Goal: Task Accomplishment & Management: Use online tool/utility

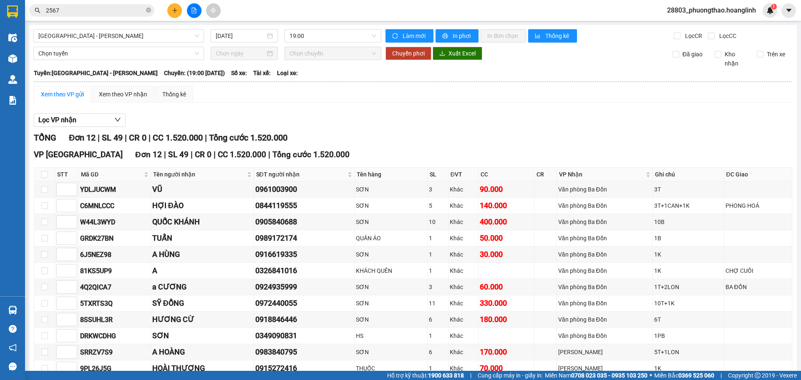
scroll to position [49, 0]
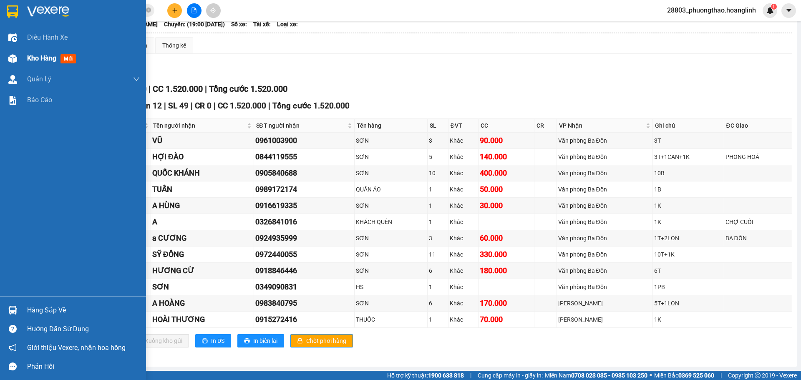
click at [43, 55] on span "Kho hàng" at bounding box center [41, 58] width 29 height 8
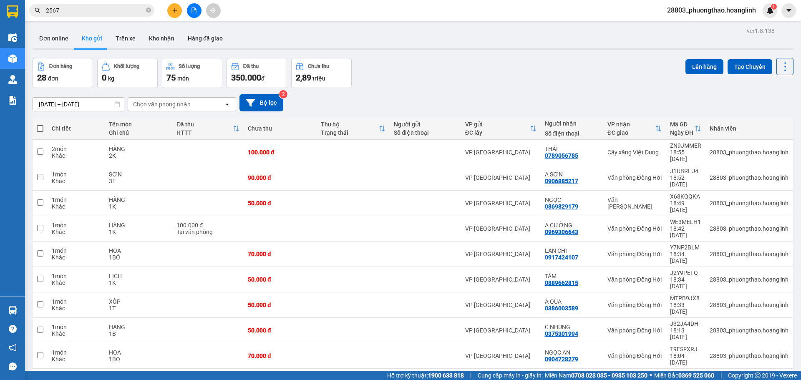
click at [166, 99] on div "Chọn văn phòng nhận" at bounding box center [176, 104] width 96 height 13
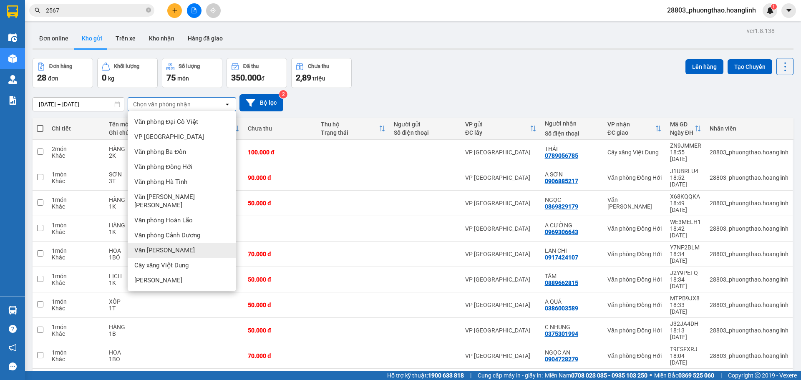
click at [175, 246] on span "Văn [PERSON_NAME]" at bounding box center [164, 250] width 60 height 8
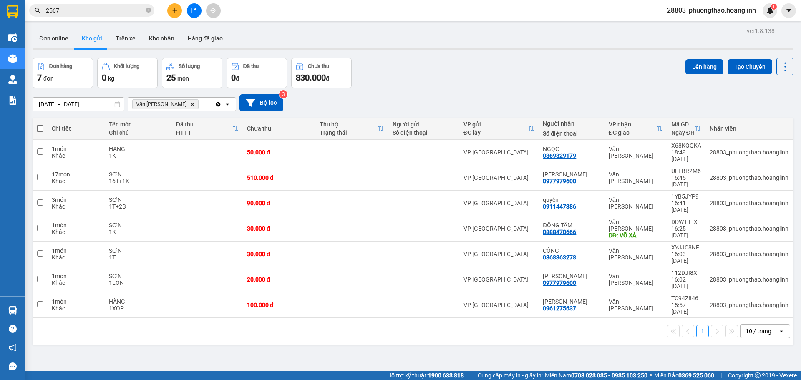
click at [39, 127] on span at bounding box center [40, 128] width 7 height 7
click at [40, 124] on input "checkbox" at bounding box center [40, 124] width 0 height 0
checkbox input "true"
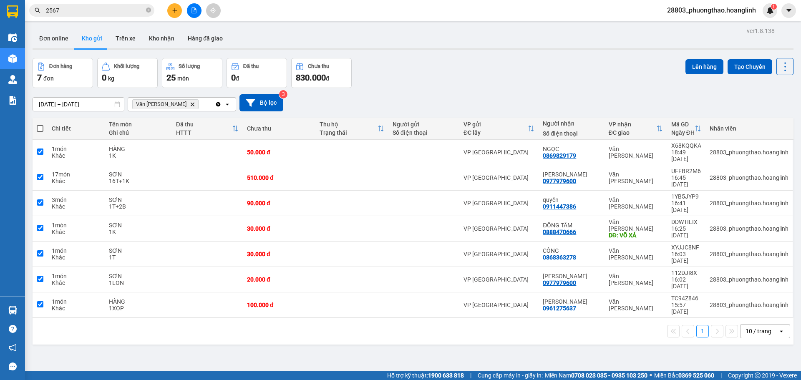
checkbox input "true"
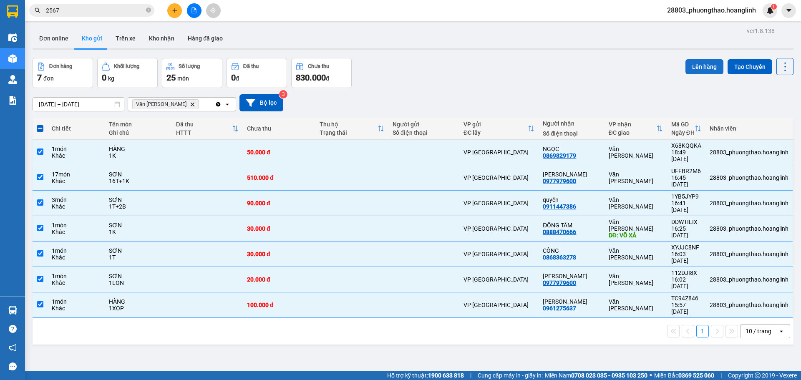
click at [695, 63] on button "Lên hàng" at bounding box center [704, 66] width 38 height 15
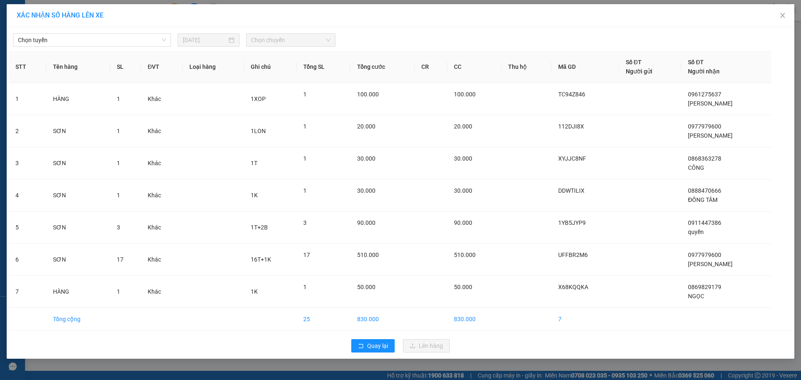
drag, startPoint x: 50, startPoint y: 35, endPoint x: 56, endPoint y: 47, distance: 12.9
click at [51, 37] on span "Chọn tuyến" at bounding box center [92, 40] width 148 height 13
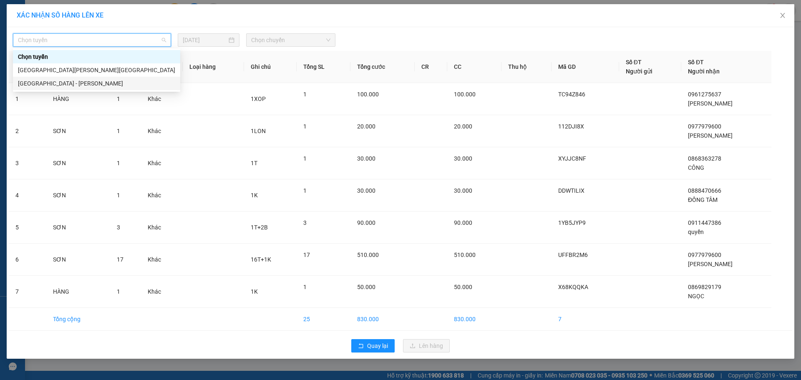
click at [53, 87] on div "[GEOGRAPHIC_DATA] - [PERSON_NAME]" at bounding box center [96, 83] width 157 height 9
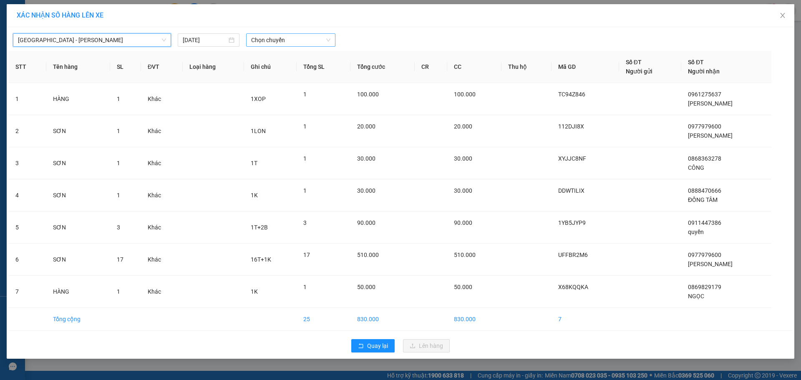
click at [269, 37] on span "Chọn chuyến" at bounding box center [290, 40] width 79 height 13
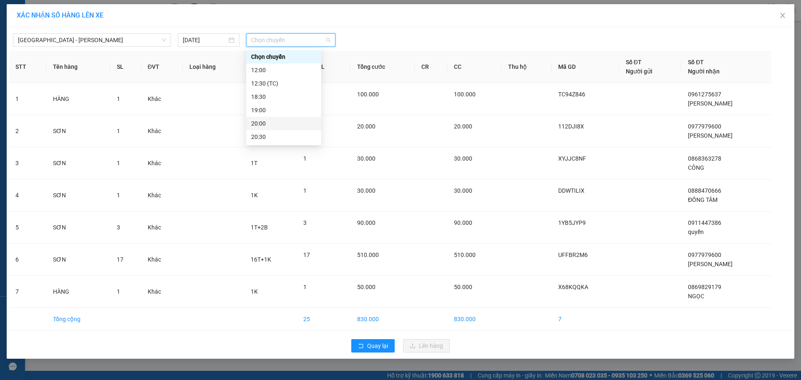
click at [253, 122] on div "20:00" at bounding box center [283, 123] width 65 height 9
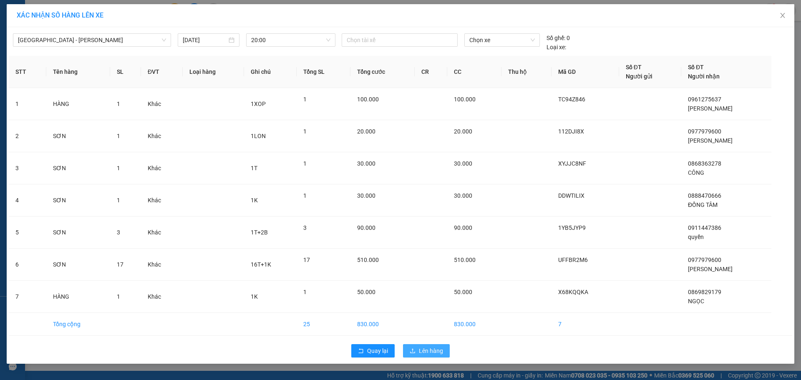
click at [414, 351] on icon "upload" at bounding box center [413, 351] width 6 height 6
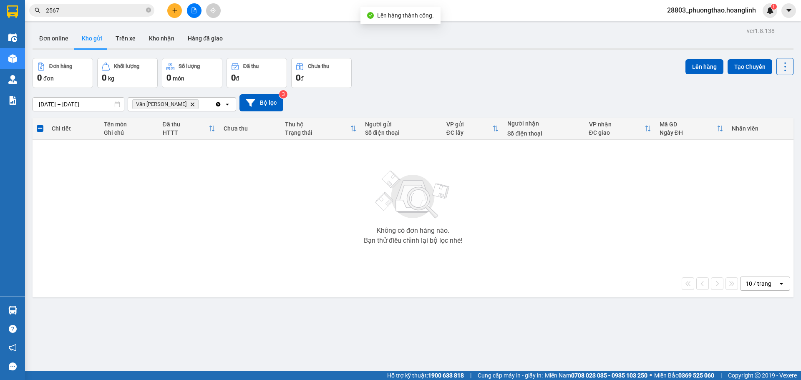
click at [191, 103] on icon "Văn phòng Lệ Thủy, close by backspace" at bounding box center [193, 104] width 4 height 4
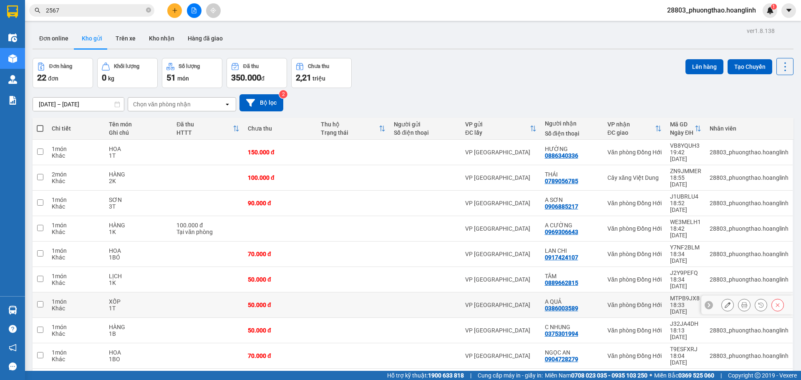
scroll to position [38, 0]
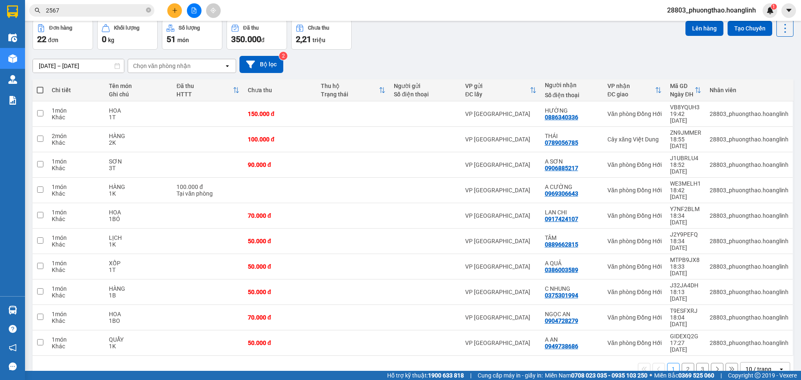
click at [682, 363] on button "2" at bounding box center [688, 369] width 13 height 13
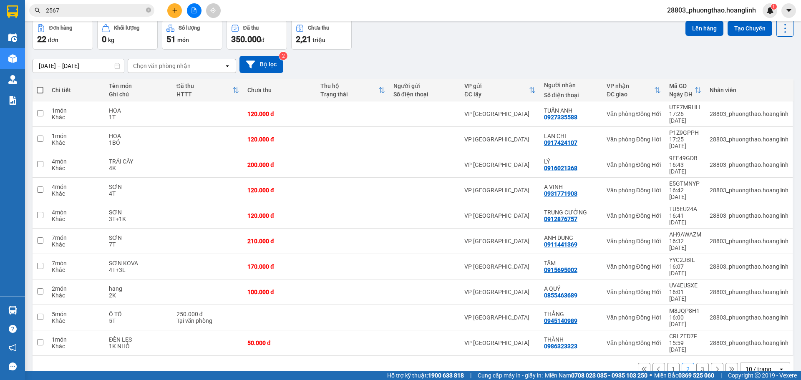
click at [696, 363] on button "3" at bounding box center [702, 369] width 13 height 13
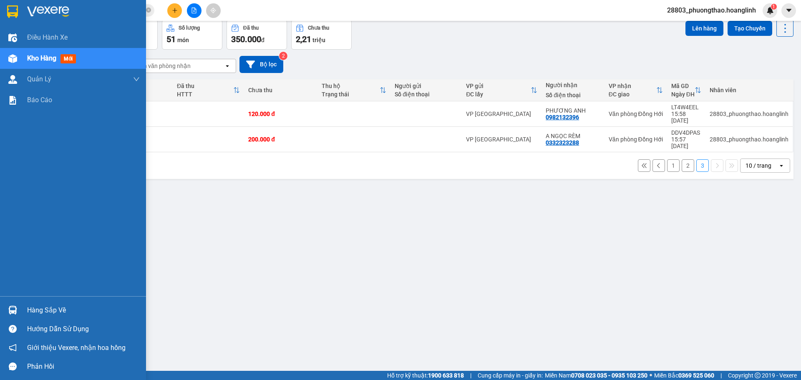
scroll to position [0, 0]
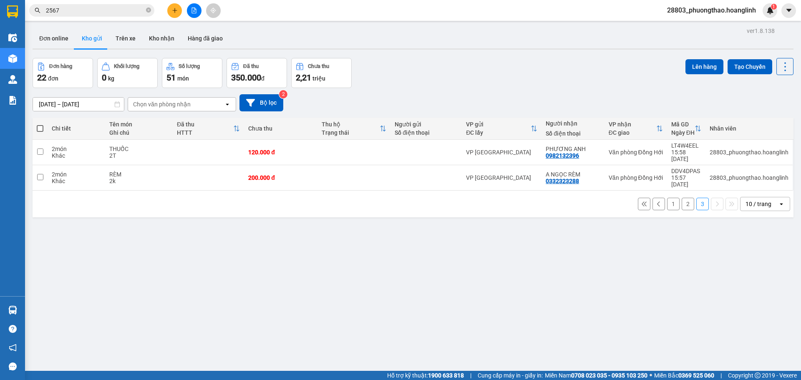
click at [682, 198] on button "2" at bounding box center [688, 204] width 13 height 13
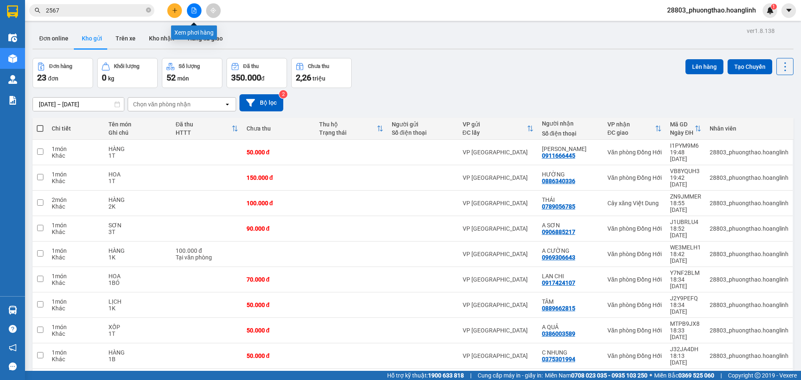
click at [187, 8] on button at bounding box center [194, 10] width 15 height 15
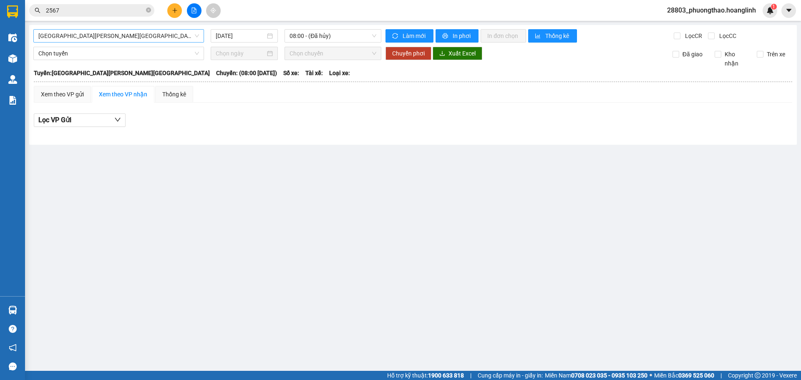
click at [95, 36] on span "[GEOGRAPHIC_DATA][PERSON_NAME][GEOGRAPHIC_DATA]" at bounding box center [118, 36] width 161 height 13
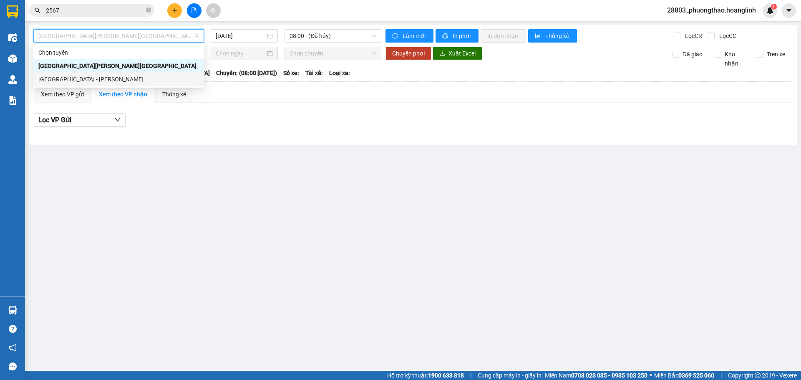
click at [92, 81] on div "[GEOGRAPHIC_DATA] - [PERSON_NAME]" at bounding box center [118, 79] width 161 height 9
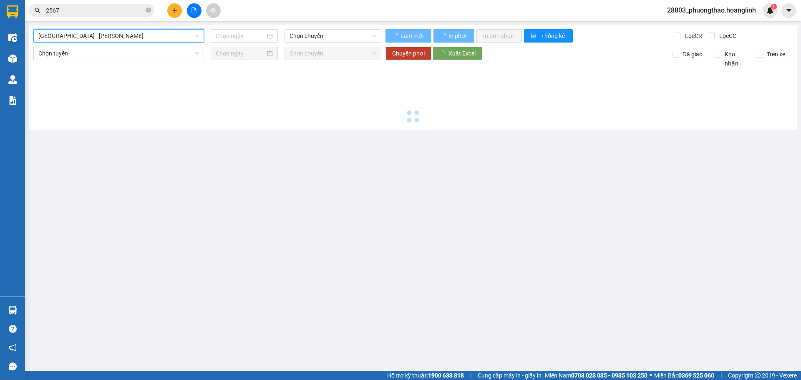
type input "[DATE]"
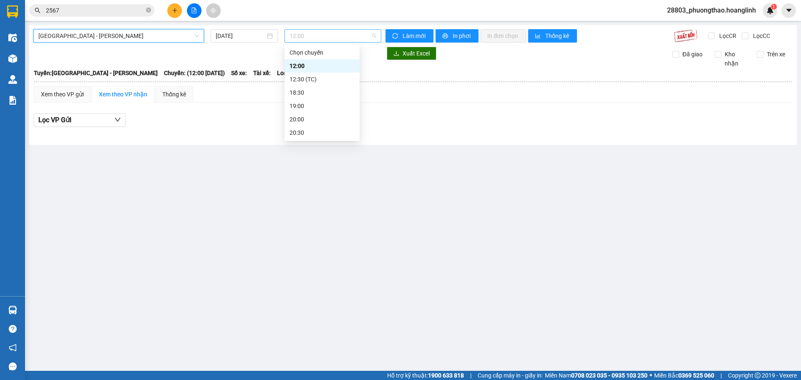
click at [316, 32] on span "12:00" at bounding box center [332, 36] width 87 height 13
click at [308, 116] on div "20:00" at bounding box center [321, 119] width 65 height 9
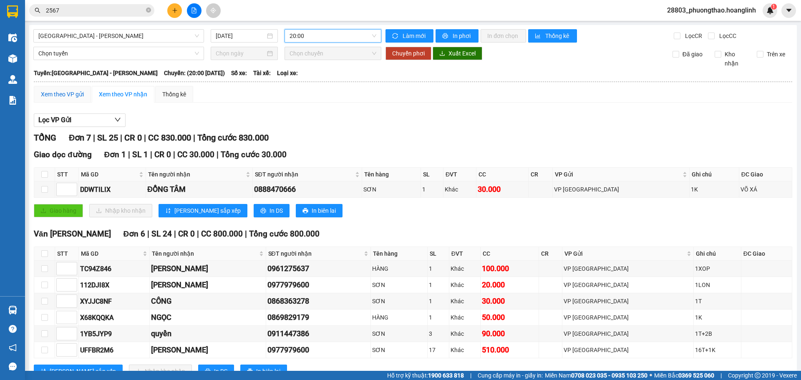
click at [73, 94] on div "Xem theo VP gửi" at bounding box center [62, 94] width 43 height 9
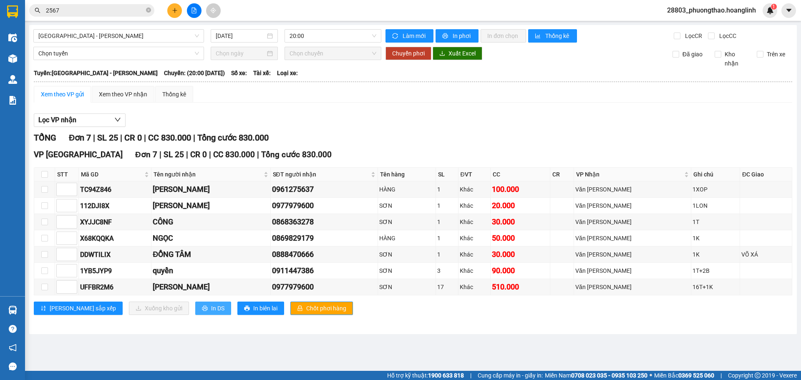
click at [211, 305] on span "In DS" at bounding box center [217, 308] width 13 height 9
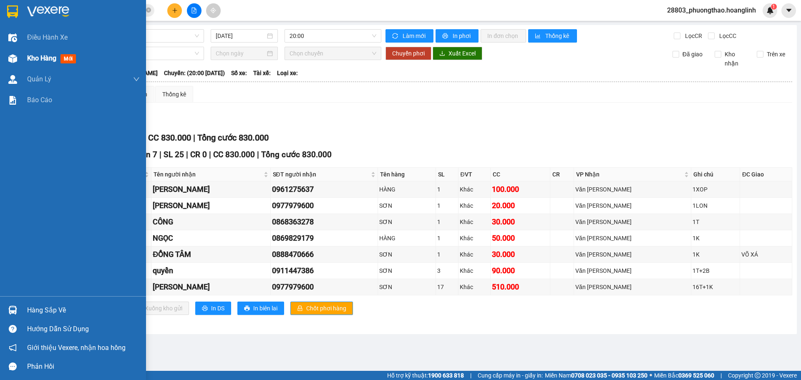
click at [35, 58] on span "Kho hàng" at bounding box center [41, 58] width 29 height 8
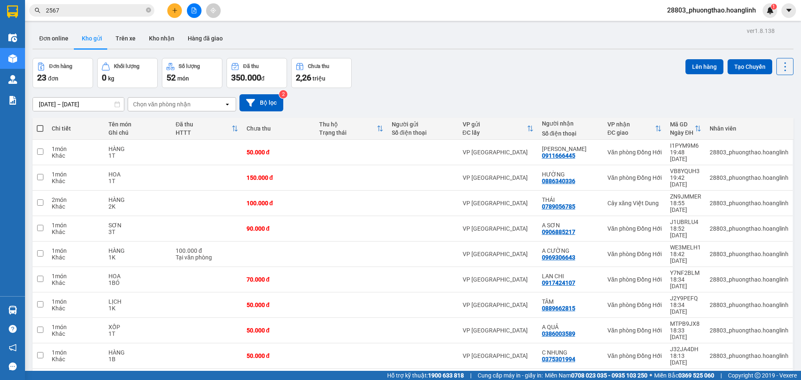
click at [40, 128] on span at bounding box center [40, 128] width 7 height 7
click at [40, 124] on input "checkbox" at bounding box center [40, 124] width 0 height 0
checkbox input "true"
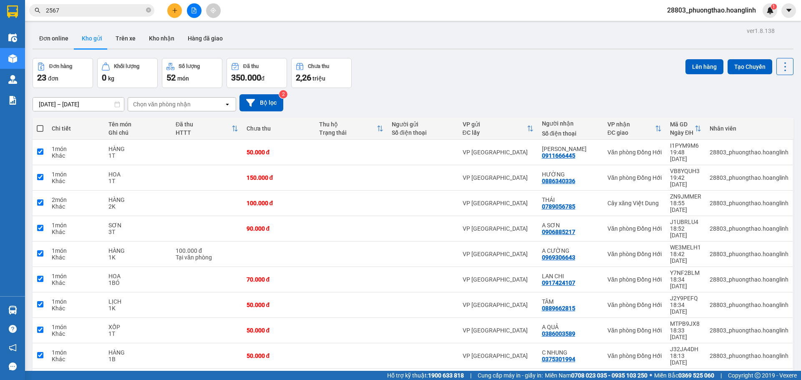
checkbox input "true"
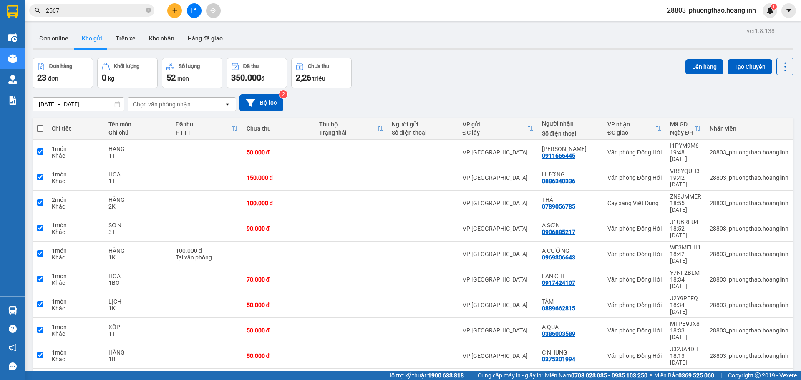
checkbox input "true"
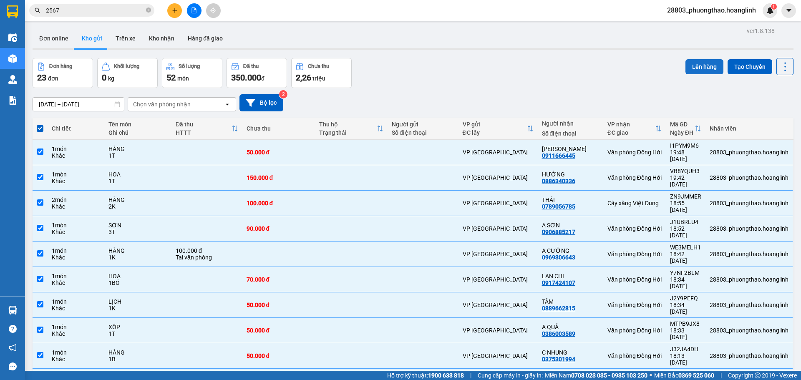
click at [690, 63] on button "Lên hàng" at bounding box center [704, 66] width 38 height 15
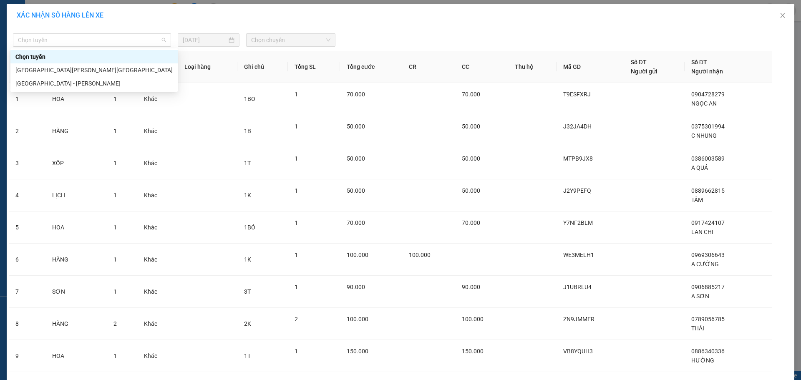
drag, startPoint x: 86, startPoint y: 37, endPoint x: 73, endPoint y: 64, distance: 30.0
click at [86, 37] on span "Chọn tuyến" at bounding box center [92, 40] width 148 height 13
click at [61, 82] on div "[GEOGRAPHIC_DATA] - [PERSON_NAME]" at bounding box center [93, 83] width 157 height 9
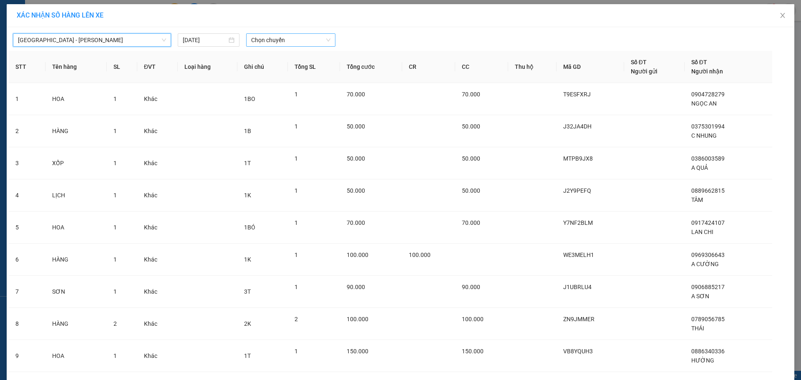
click at [272, 40] on span "Chọn chuyến" at bounding box center [290, 40] width 79 height 13
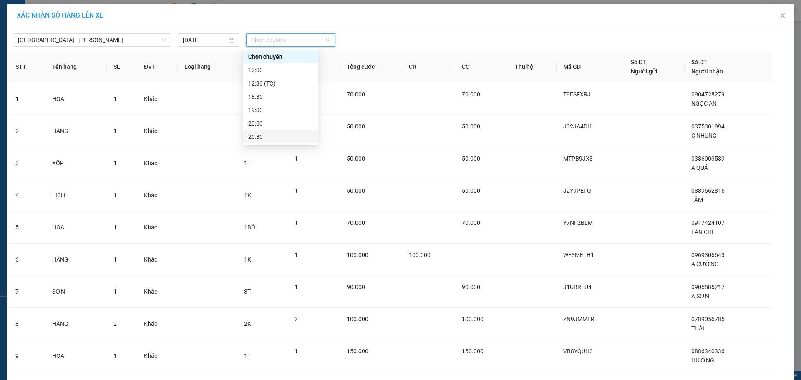
click at [277, 138] on div "20:30" at bounding box center [280, 136] width 65 height 9
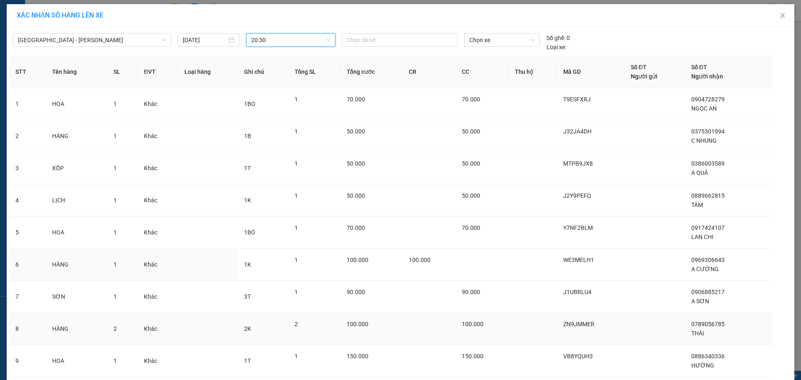
scroll to position [90, 0]
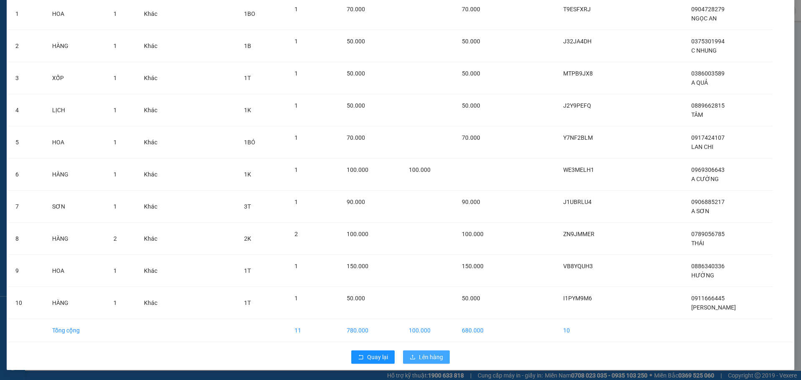
click at [423, 356] on span "Lên hàng" at bounding box center [431, 356] width 24 height 9
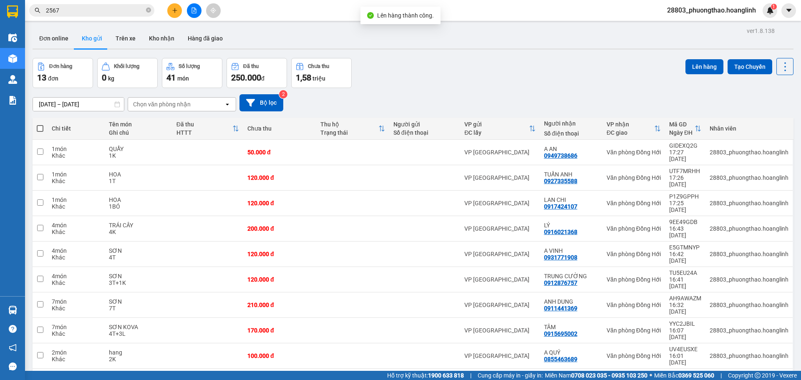
click at [45, 131] on th at bounding box center [40, 129] width 15 height 22
click at [41, 127] on span at bounding box center [40, 128] width 7 height 7
click at [40, 124] on input "checkbox" at bounding box center [40, 124] width 0 height 0
checkbox input "true"
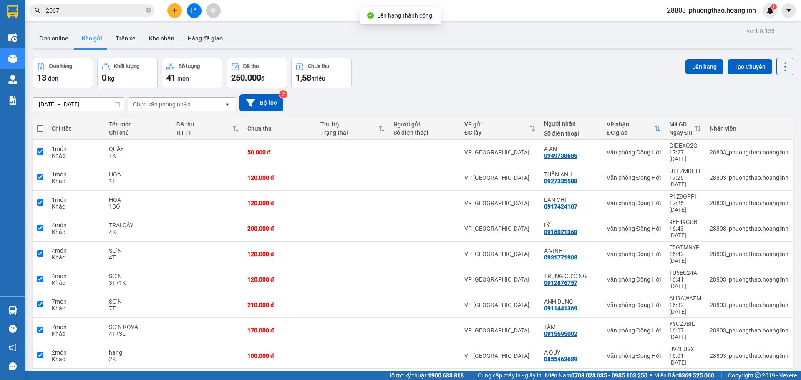
checkbox input "true"
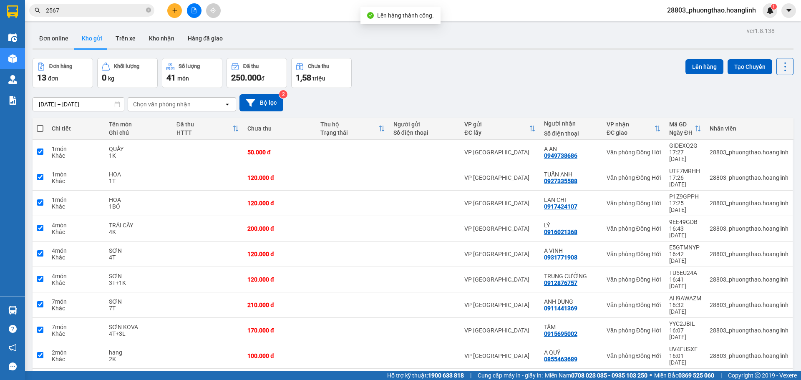
checkbox input "true"
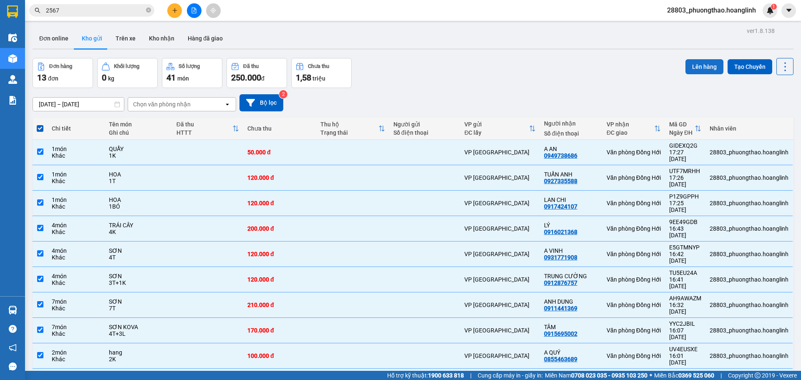
click at [700, 67] on button "Lên hàng" at bounding box center [704, 66] width 38 height 15
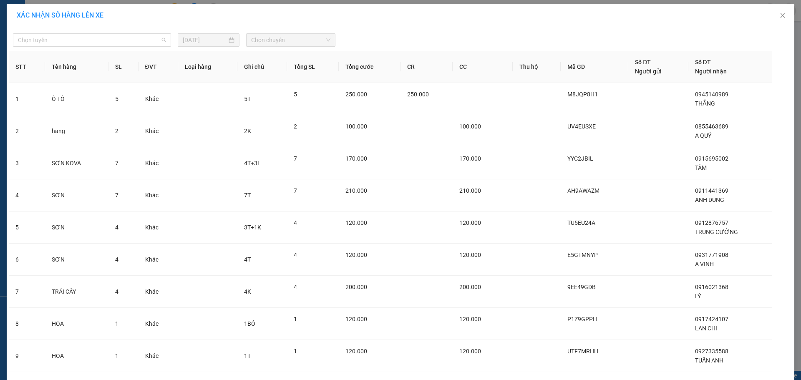
drag, startPoint x: 79, startPoint y: 39, endPoint x: 55, endPoint y: 65, distance: 35.4
click at [76, 38] on span "Chọn tuyến" at bounding box center [92, 40] width 148 height 13
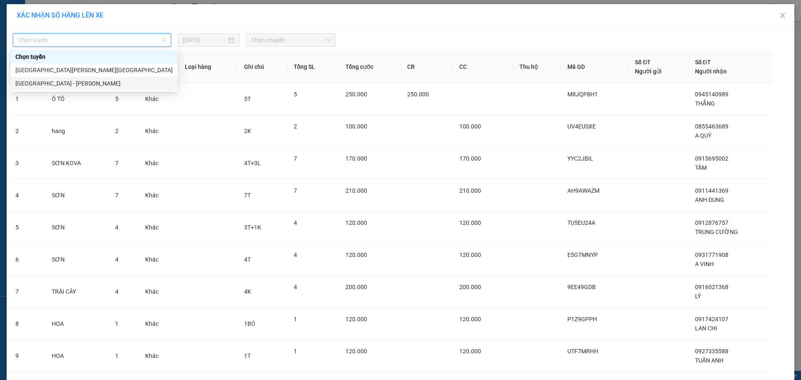
click at [39, 79] on div "[GEOGRAPHIC_DATA] - [PERSON_NAME]" at bounding box center [93, 83] width 157 height 9
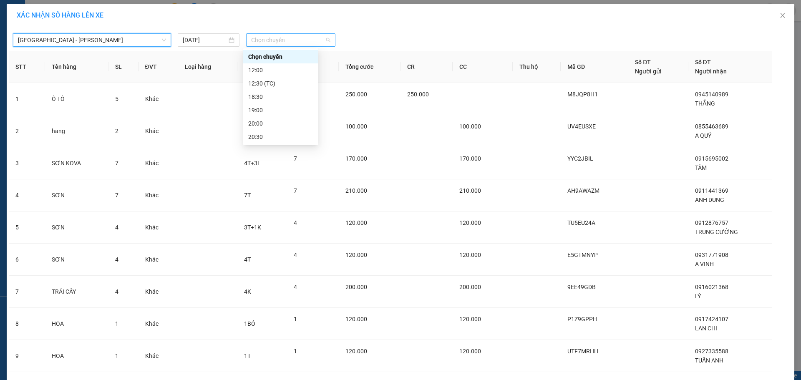
click at [266, 38] on span "Chọn chuyến" at bounding box center [290, 40] width 79 height 13
click at [269, 136] on div "20:30" at bounding box center [280, 136] width 65 height 9
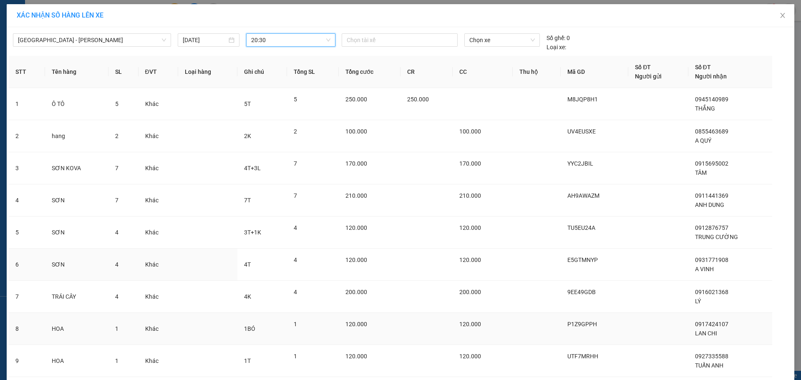
scroll to position [90, 0]
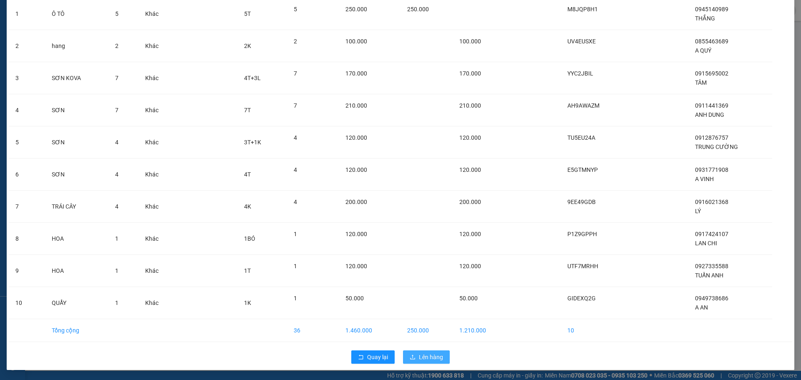
click at [430, 353] on span "Lên hàng" at bounding box center [431, 356] width 24 height 9
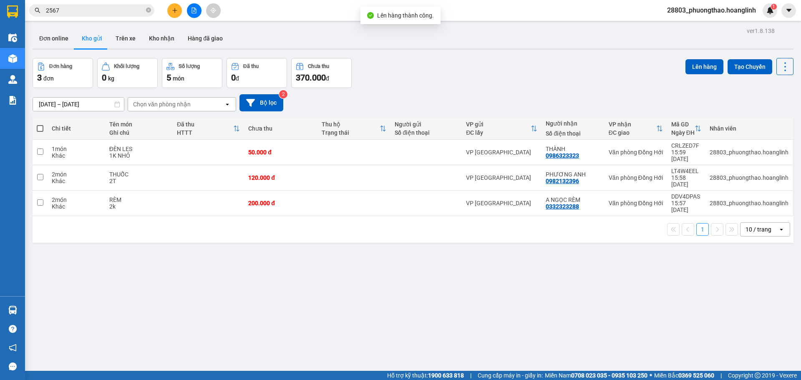
click at [44, 126] on th at bounding box center [40, 129] width 15 height 22
click at [40, 125] on span at bounding box center [40, 128] width 7 height 7
click at [40, 124] on input "checkbox" at bounding box center [40, 124] width 0 height 0
checkbox input "true"
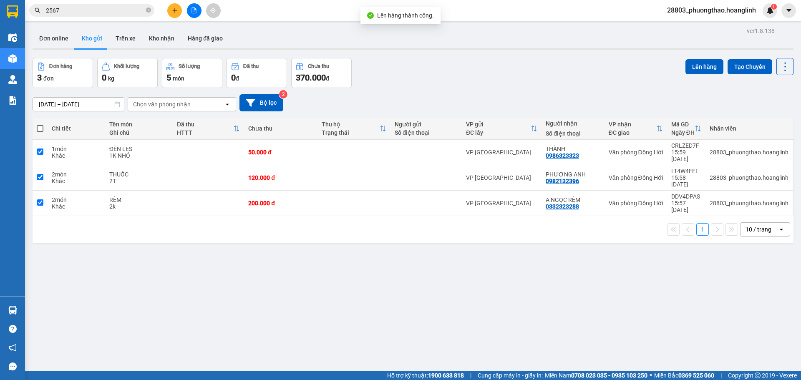
checkbox input "true"
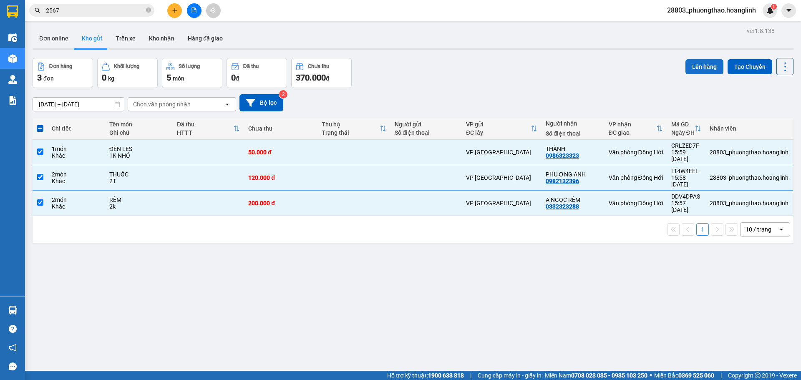
click at [699, 68] on button "Lên hàng" at bounding box center [704, 66] width 38 height 15
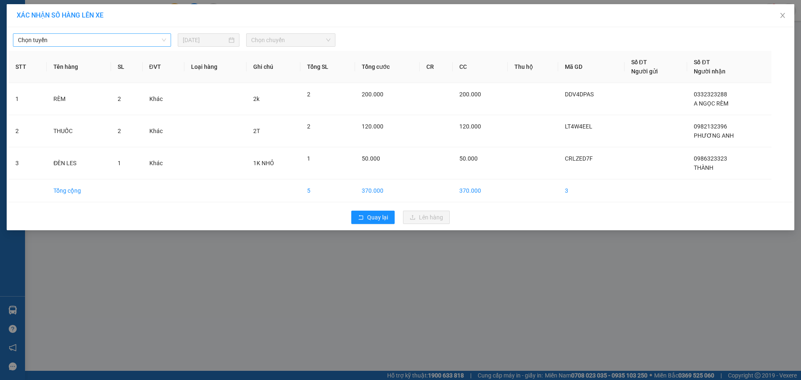
click at [58, 43] on span "Chọn tuyến" at bounding box center [92, 40] width 148 height 13
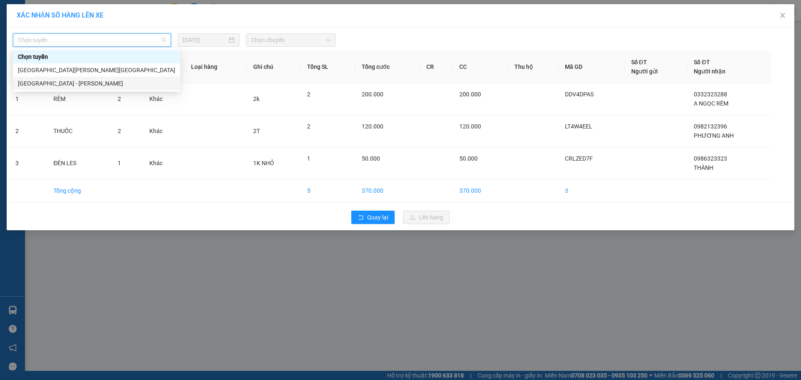
click at [52, 81] on div "[GEOGRAPHIC_DATA] - [PERSON_NAME]" at bounding box center [96, 83] width 167 height 13
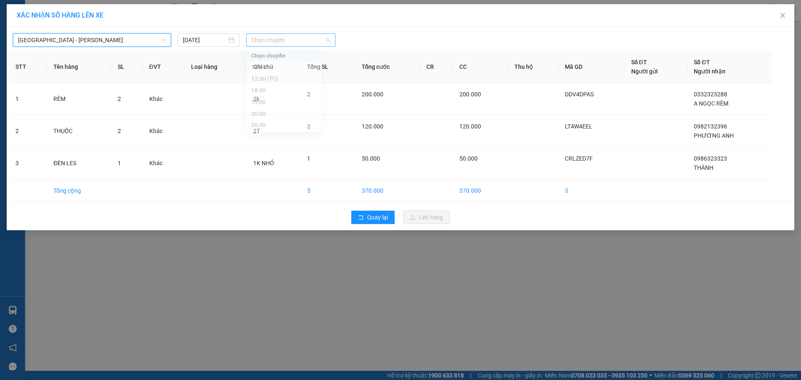
click at [278, 46] on span "Chọn chuyến" at bounding box center [290, 40] width 79 height 13
click at [273, 137] on div "20:30" at bounding box center [283, 136] width 65 height 9
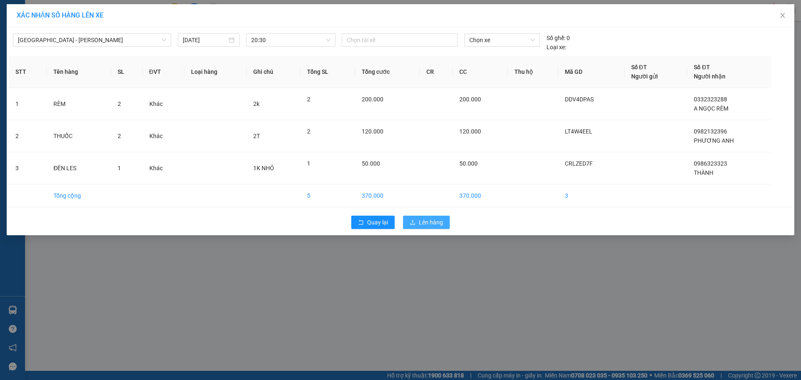
click at [427, 217] on button "Lên hàng" at bounding box center [426, 222] width 47 height 13
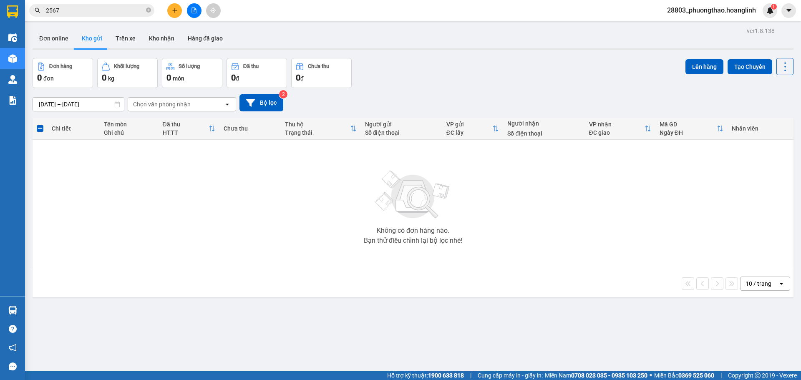
click at [116, 12] on input "2567" at bounding box center [95, 10] width 98 height 9
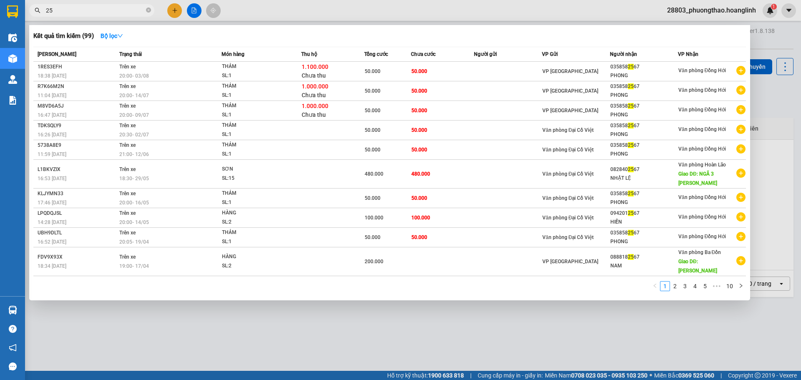
type input "2"
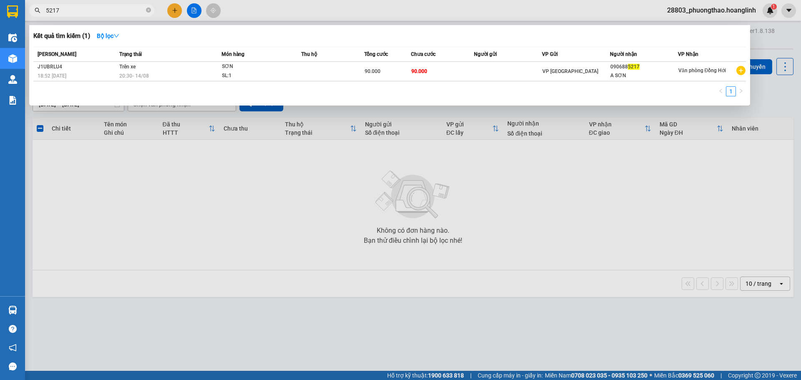
type input "5217"
drag, startPoint x: 97, startPoint y: 10, endPoint x: 40, endPoint y: 14, distance: 57.3
click at [40, 14] on span "5217" at bounding box center [91, 10] width 125 height 13
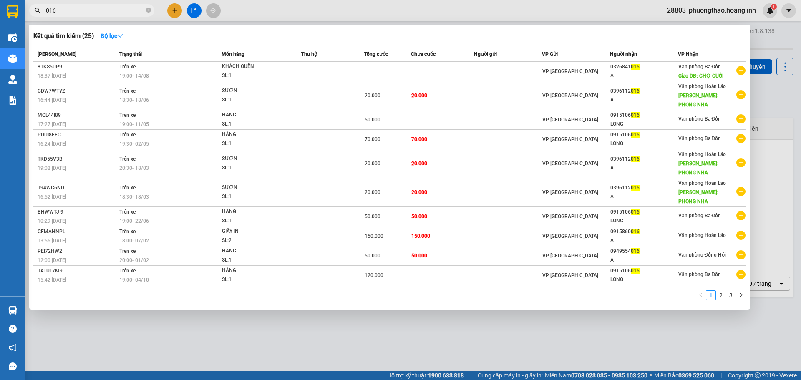
type input "016"
click at [193, 12] on div at bounding box center [400, 190] width 801 height 380
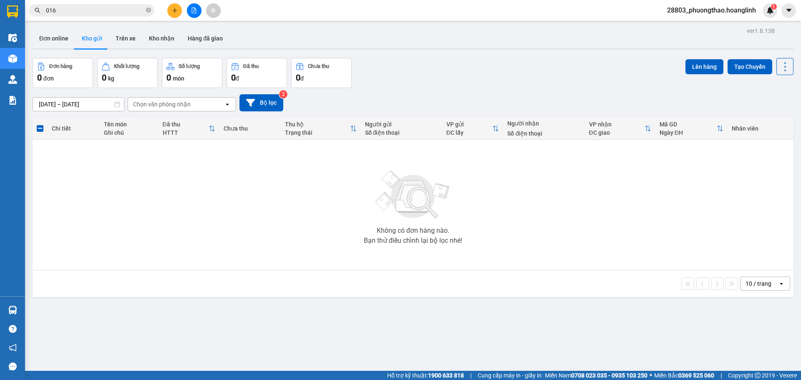
click at [198, 13] on button at bounding box center [194, 10] width 15 height 15
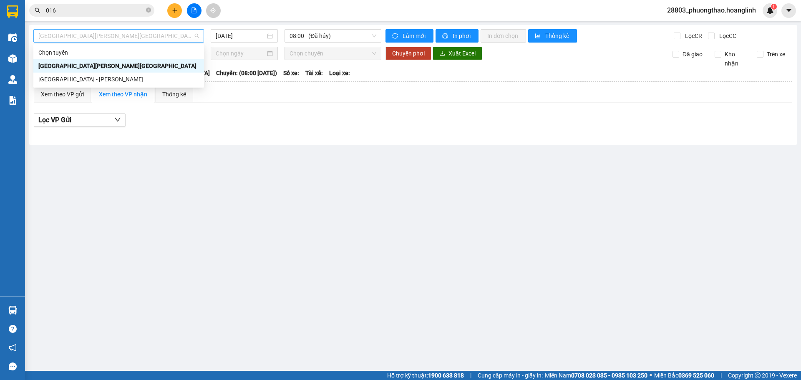
click at [65, 39] on span "[GEOGRAPHIC_DATA][PERSON_NAME][GEOGRAPHIC_DATA]" at bounding box center [118, 36] width 161 height 13
click at [60, 82] on div "[GEOGRAPHIC_DATA] - [PERSON_NAME]" at bounding box center [118, 79] width 161 height 9
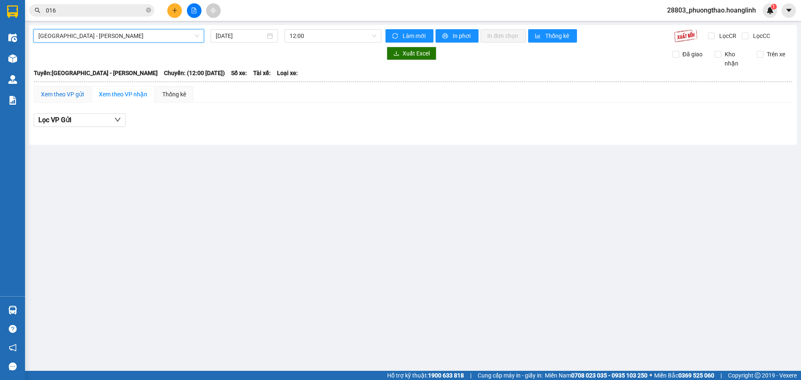
click at [58, 92] on div "Xem theo VP gửi" at bounding box center [62, 94] width 43 height 9
click at [225, 31] on div "[DATE]" at bounding box center [244, 35] width 67 height 13
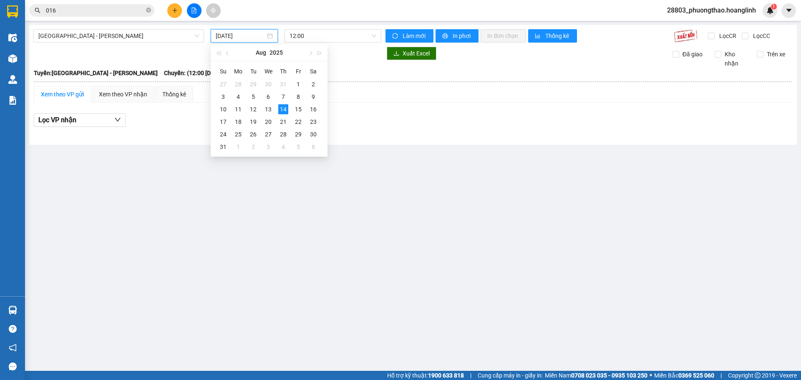
click at [228, 32] on input "[DATE]" at bounding box center [241, 35] width 50 height 9
type input "[DATE]"
click at [283, 107] on div "14" at bounding box center [283, 109] width 10 height 10
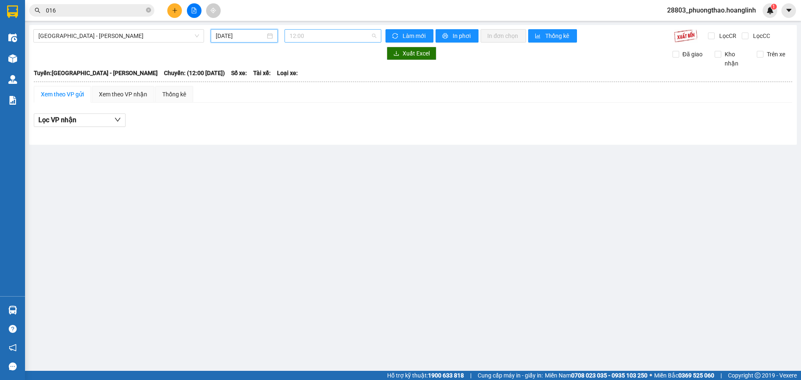
click at [304, 39] on span "12:00" at bounding box center [332, 36] width 87 height 13
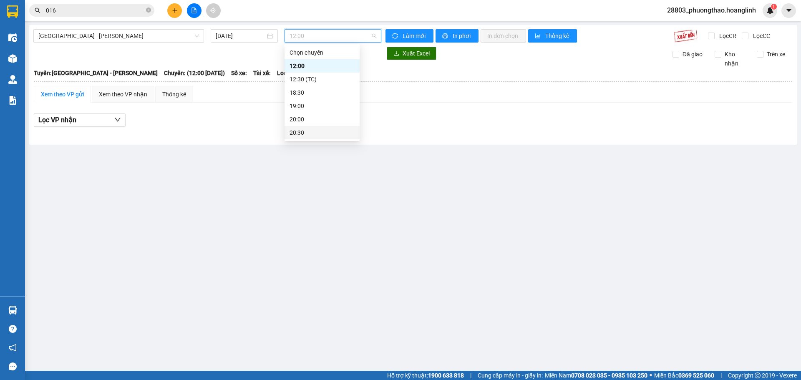
click at [307, 136] on div "20:30" at bounding box center [321, 132] width 65 height 9
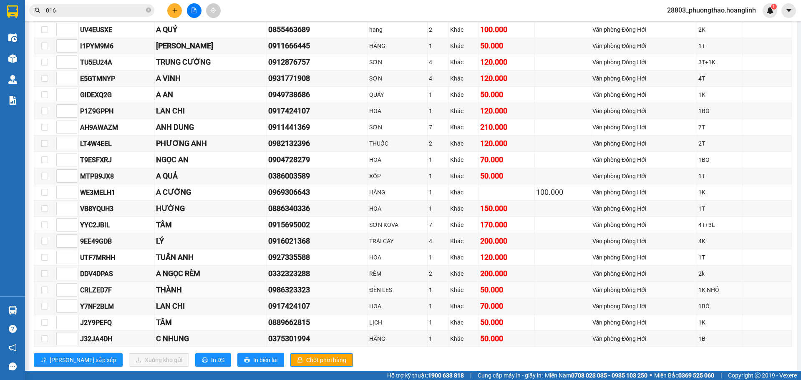
scroll to position [228, 0]
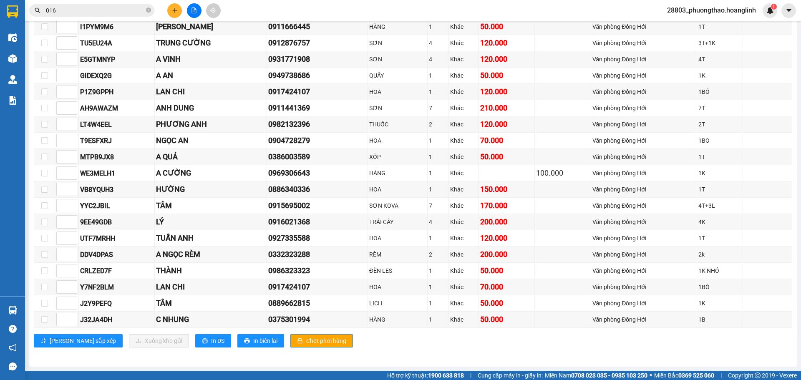
click at [177, 351] on div "VP [GEOGRAPHIC_DATA] 23 | SL 52 | CR 350.000 | CC 2.260.000 | [PERSON_NAME] 2.6…" at bounding box center [413, 137] width 758 height 433
click at [171, 349] on div "VP [GEOGRAPHIC_DATA] 23 | SL 52 | CR 350.000 | CC 2.260.000 | [PERSON_NAME] 2.6…" at bounding box center [413, 137] width 758 height 433
click at [202, 341] on icon "printer" at bounding box center [205, 341] width 6 height 6
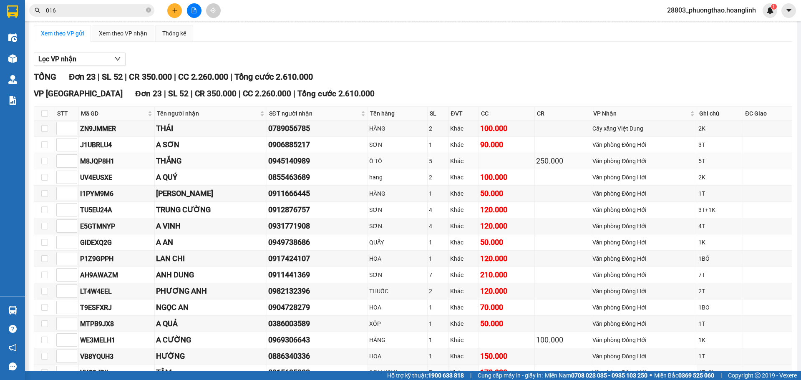
scroll to position [0, 0]
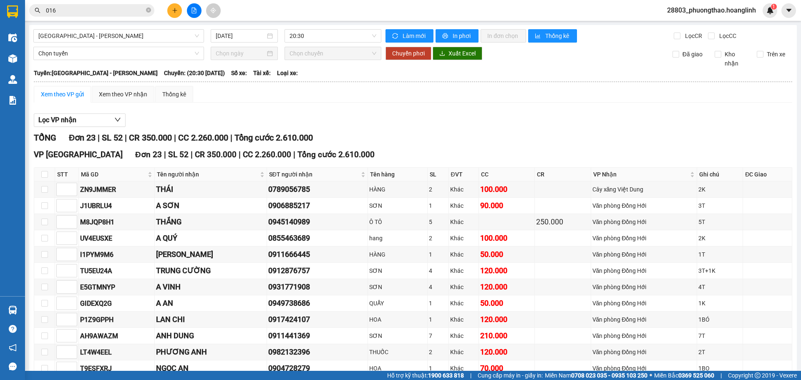
click at [48, 98] on div "Xem theo VP gửi" at bounding box center [62, 94] width 43 height 9
